Goal: Transaction & Acquisition: Download file/media

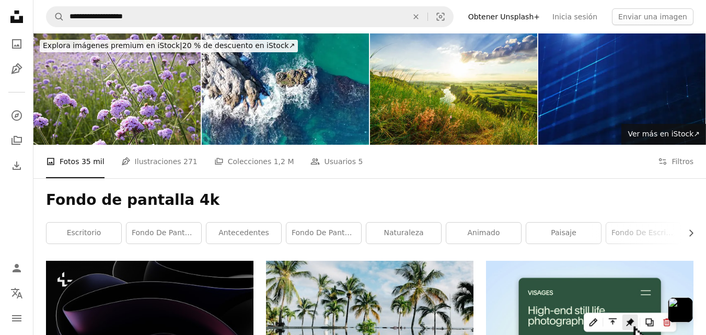
scroll to position [3502, 0]
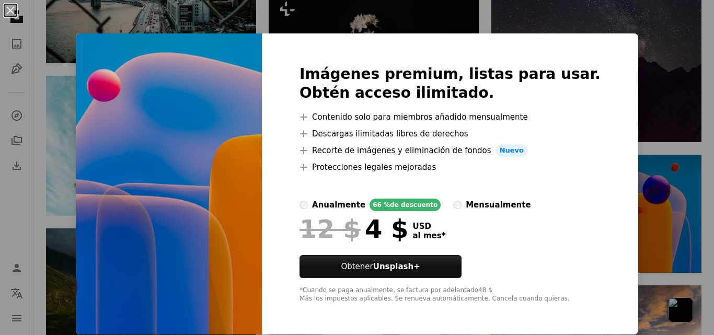
click at [215, 160] on img at bounding box center [169, 183] width 186 height 301
click at [10, 17] on button "An X shape" at bounding box center [10, 10] width 13 height 13
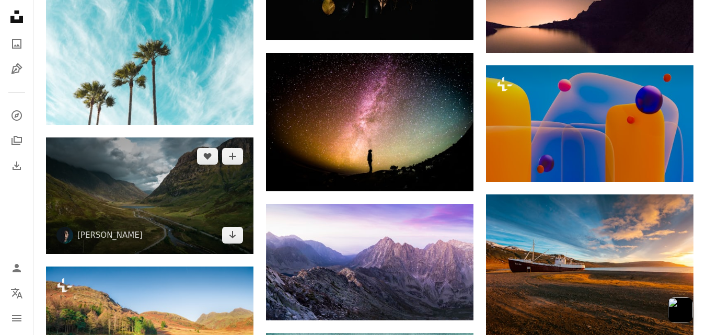
scroll to position [3556, 0]
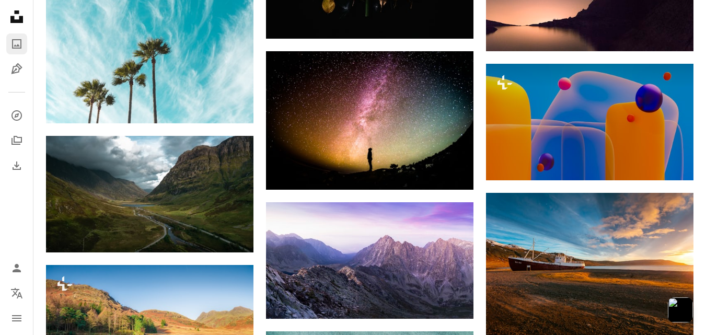
click at [18, 44] on icon "A photo" at bounding box center [16, 44] width 13 height 13
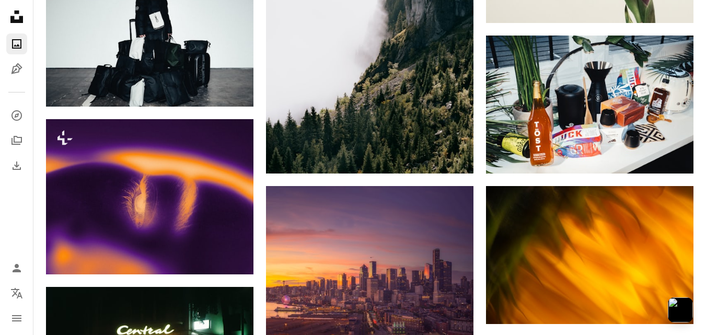
scroll to position [889, 0]
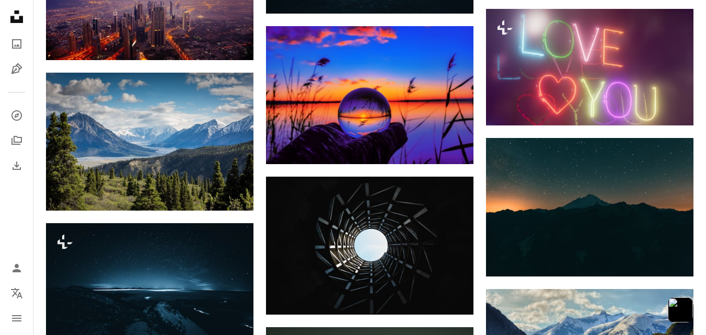
scroll to position [4181, 0]
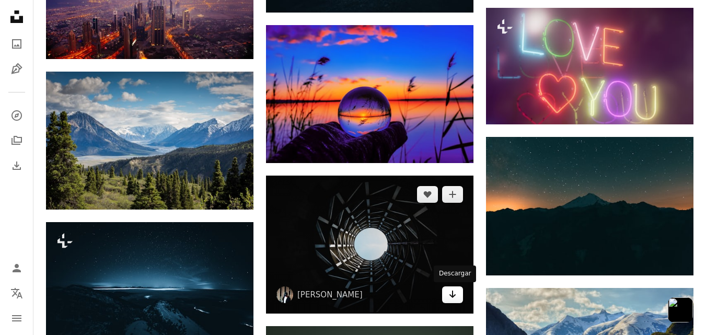
click at [455, 294] on icon "Arrow pointing down" at bounding box center [452, 294] width 8 height 13
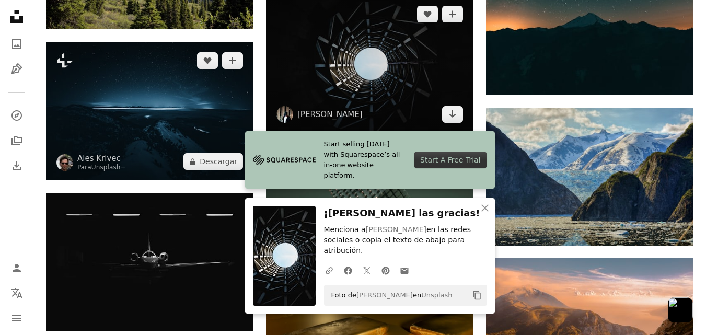
scroll to position [4469, 0]
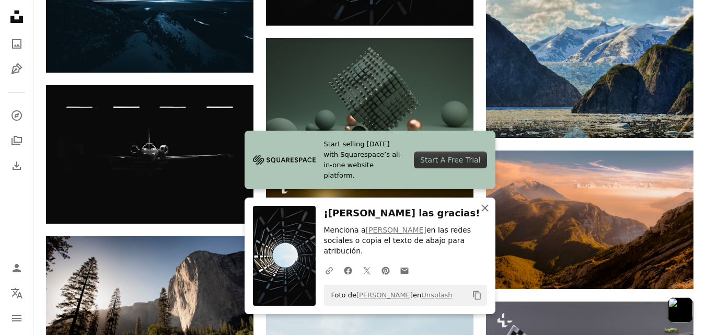
click at [482, 212] on icon "button" at bounding box center [484, 207] width 7 height 7
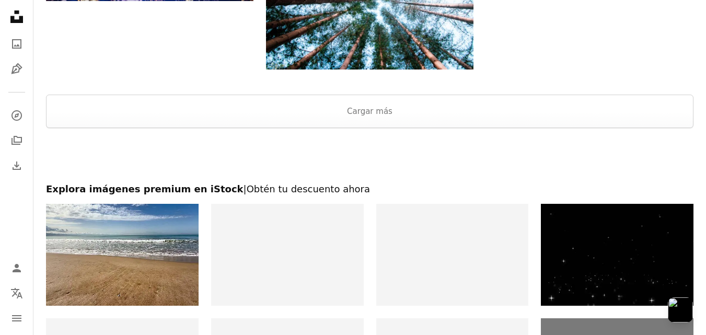
scroll to position [5431, 0]
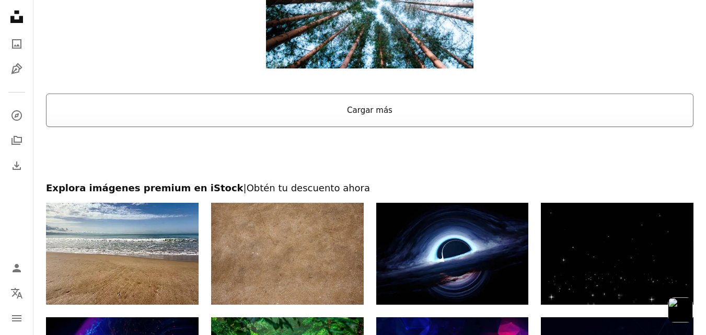
click at [318, 111] on button "Cargar más" at bounding box center [369, 110] width 647 height 33
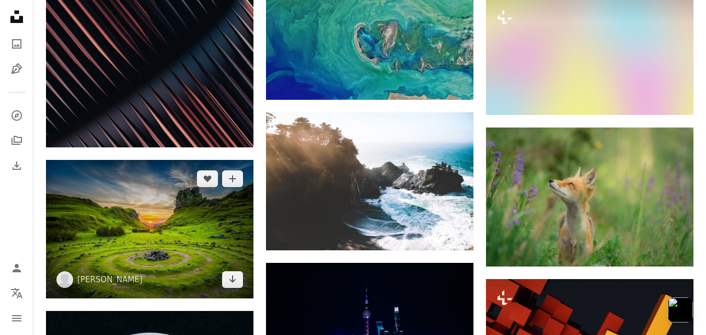
scroll to position [6764, 0]
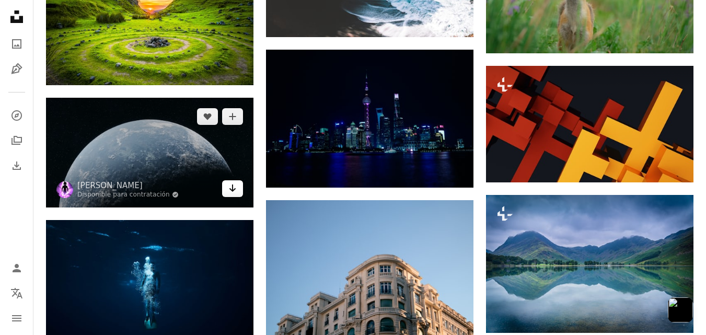
click at [231, 187] on icon "Arrow pointing down" at bounding box center [232, 188] width 8 height 13
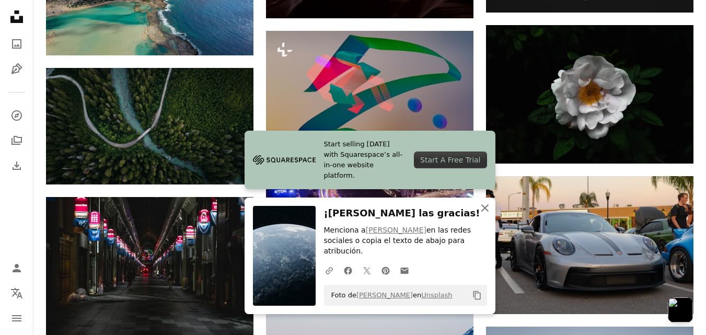
scroll to position [7236, 0]
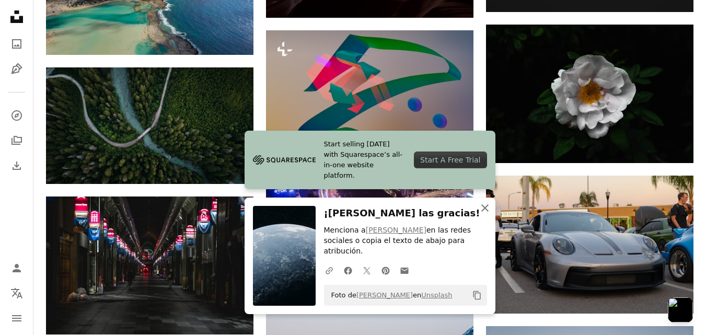
click at [489, 214] on icon "An X shape" at bounding box center [485, 208] width 13 height 13
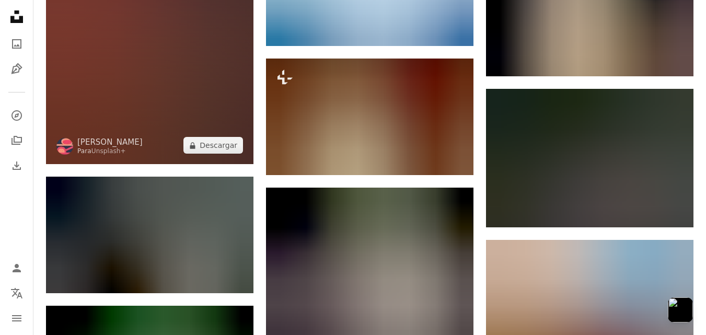
scroll to position [7935, 0]
